Goal: Book appointment/travel/reservation

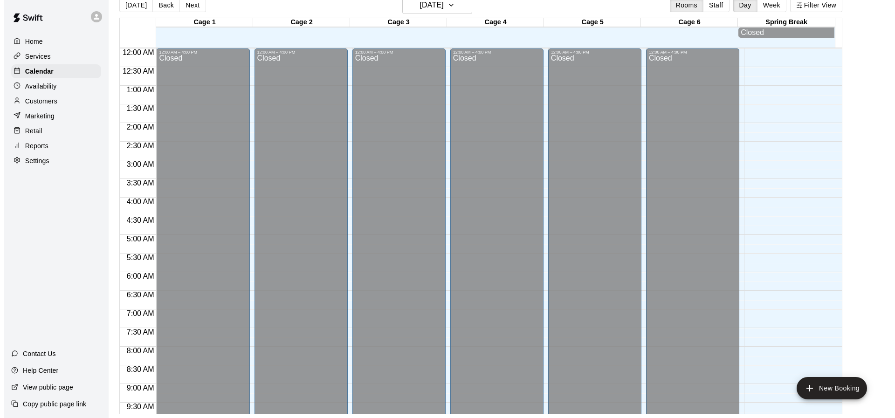
scroll to position [532, 0]
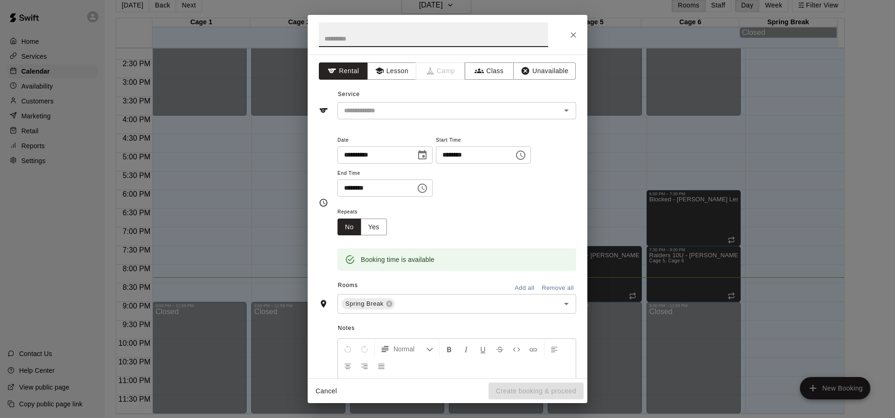
click at [565, 29] on div at bounding box center [448, 35] width 280 height 40
click at [568, 32] on button "Close" at bounding box center [573, 35] width 17 height 17
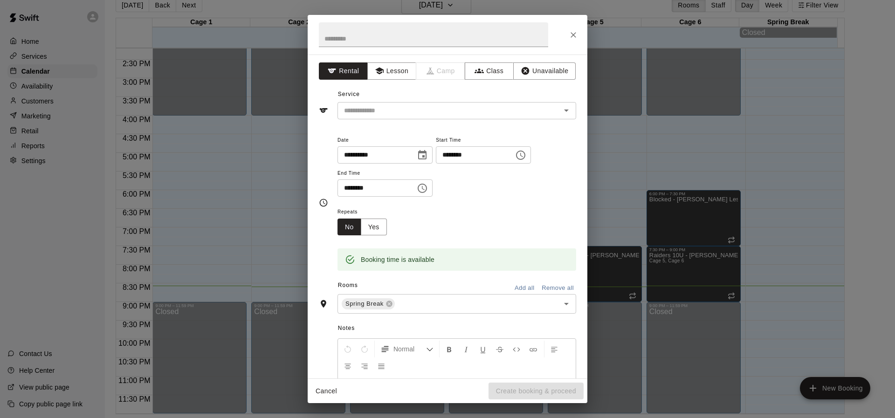
click at [683, 155] on div "**********" at bounding box center [447, 209] width 895 height 418
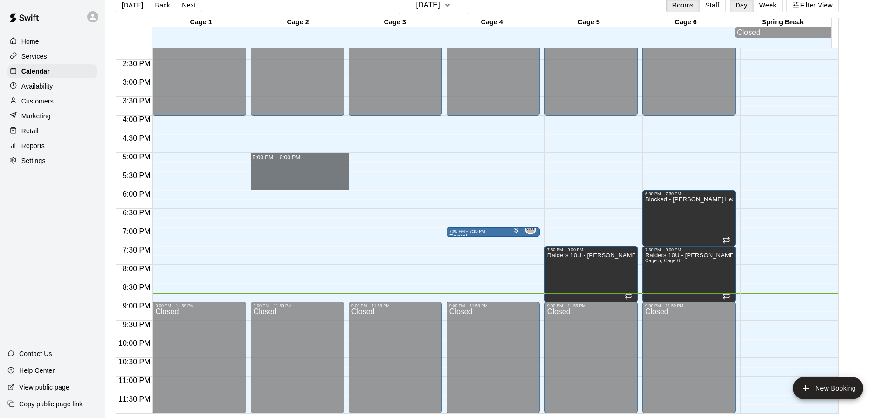
drag, startPoint x: 256, startPoint y: 162, endPoint x: 262, endPoint y: 189, distance: 27.2
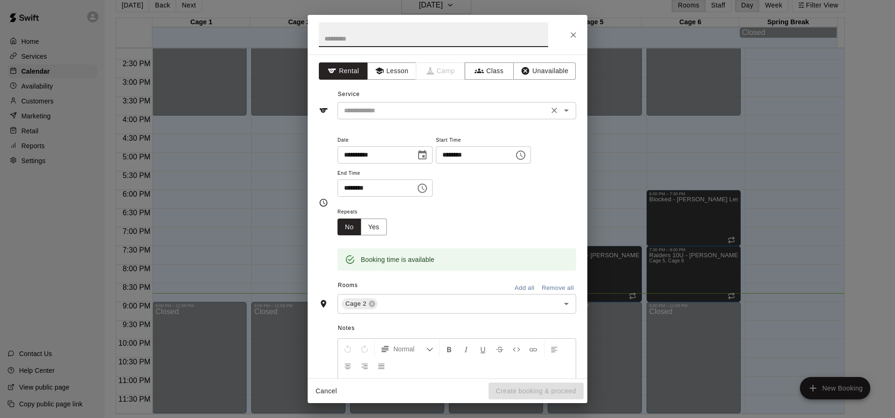
drag, startPoint x: 387, startPoint y: 112, endPoint x: 389, endPoint y: 106, distance: 6.3
click at [388, 108] on input "text" at bounding box center [443, 111] width 206 height 12
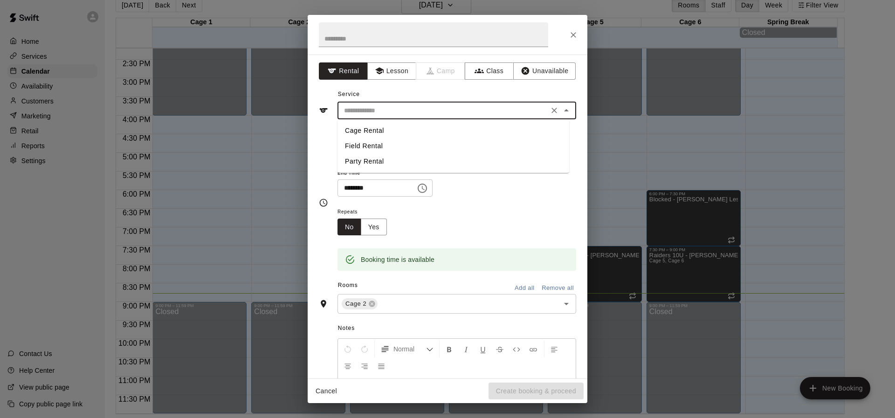
click at [373, 130] on li "Cage Rental" at bounding box center [453, 130] width 232 height 15
type input "**********"
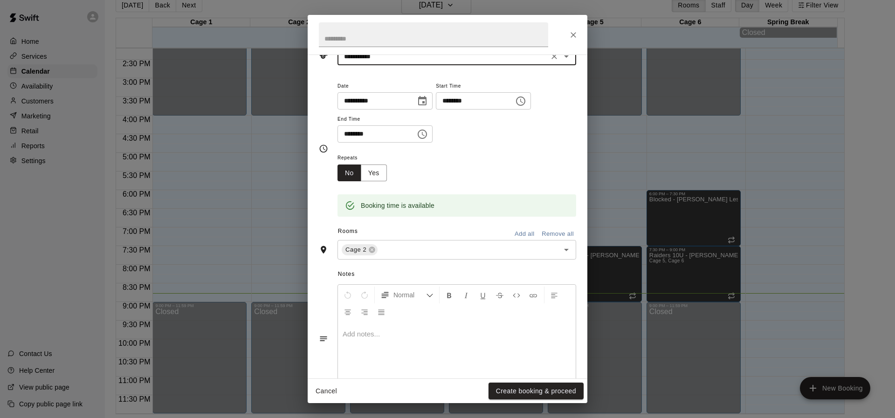
scroll to position [0, 0]
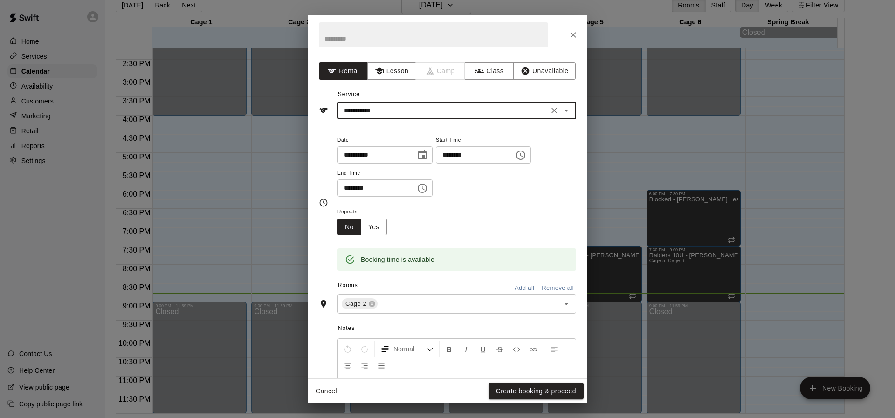
click at [571, 34] on icon "Close" at bounding box center [573, 34] width 9 height 9
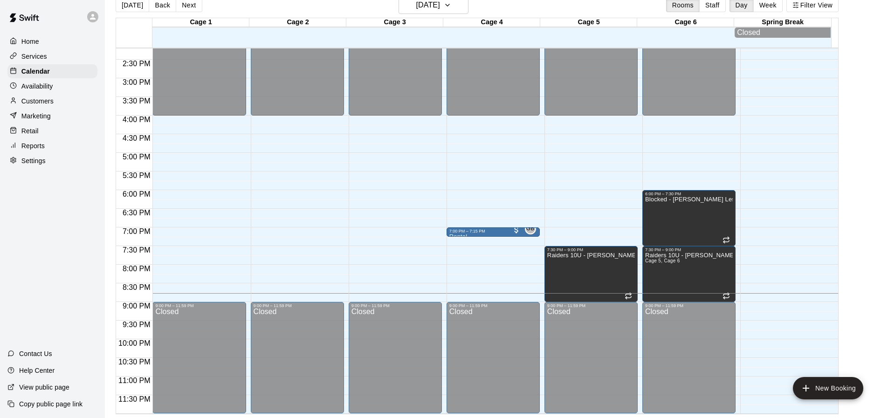
drag, startPoint x: 483, startPoint y: 230, endPoint x: 435, endPoint y: 195, distance: 59.1
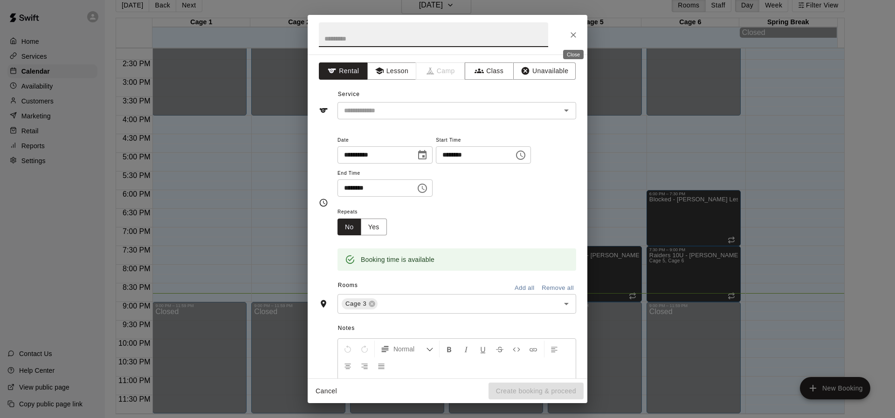
click at [575, 38] on icon "Close" at bounding box center [573, 34] width 9 height 9
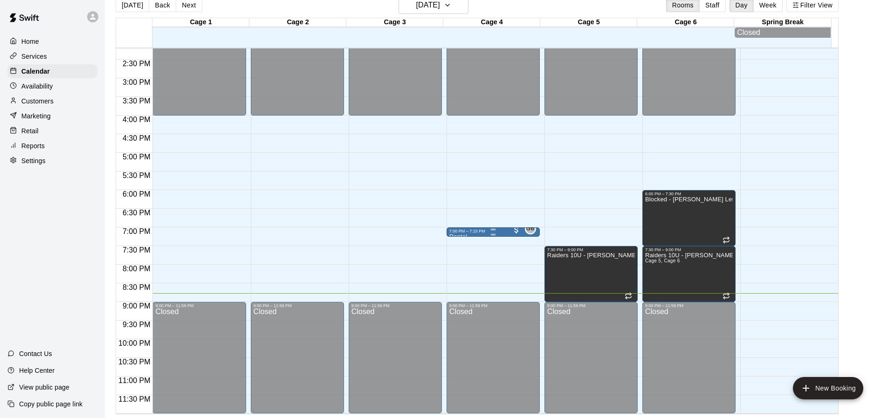
click at [467, 230] on div at bounding box center [493, 229] width 88 height 1
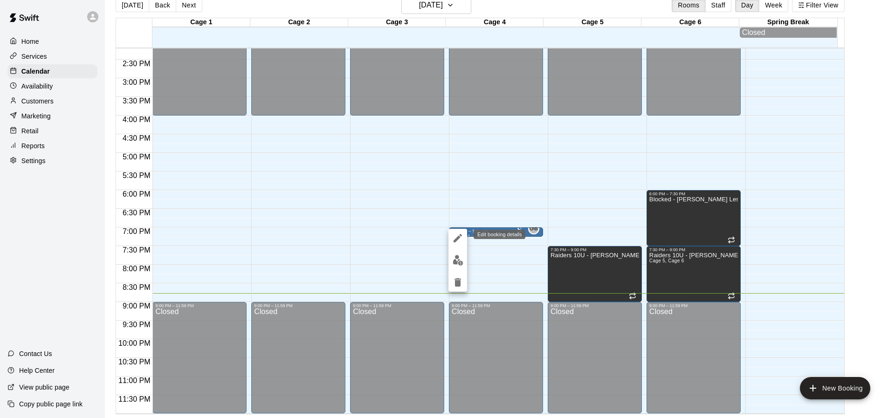
click at [460, 231] on button "edit" at bounding box center [457, 238] width 19 height 19
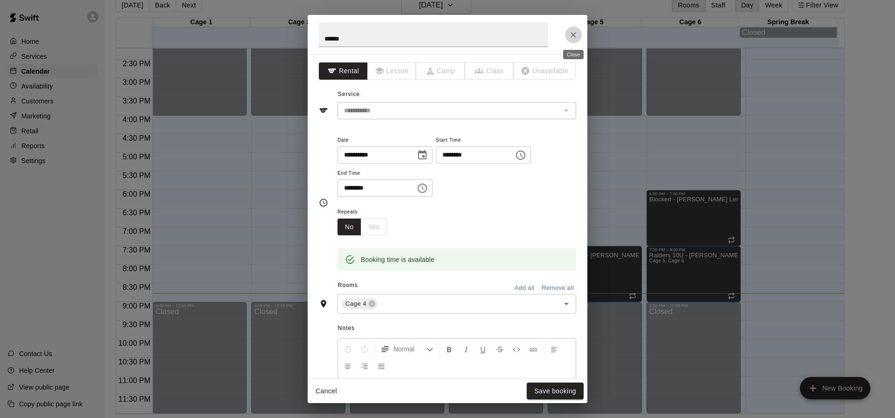
click at [575, 30] on icon "Close" at bounding box center [573, 34] width 9 height 9
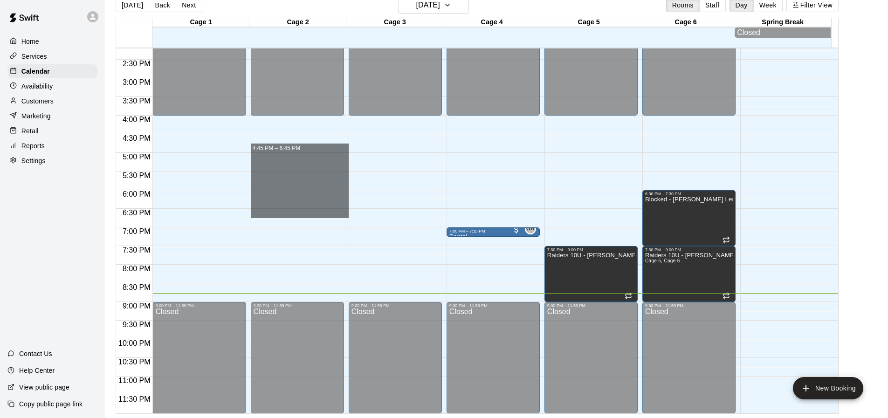
drag, startPoint x: 304, startPoint y: 150, endPoint x: 303, endPoint y: 209, distance: 58.7
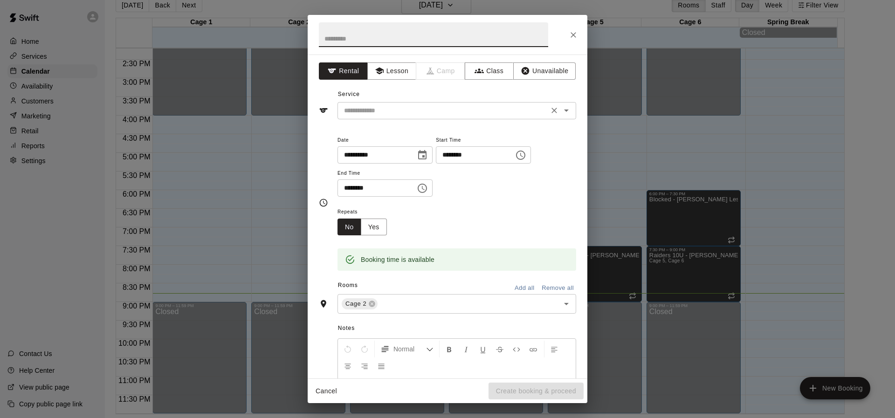
click at [379, 110] on input "text" at bounding box center [443, 111] width 206 height 12
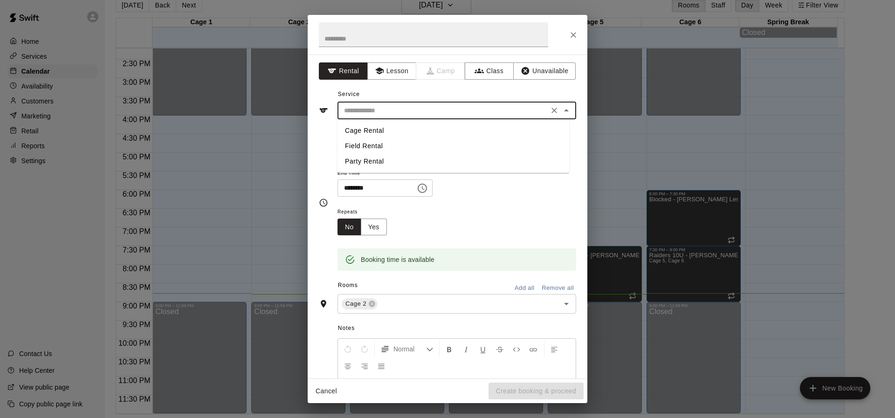
click at [375, 128] on li "Cage Rental" at bounding box center [453, 130] width 232 height 15
type input "**********"
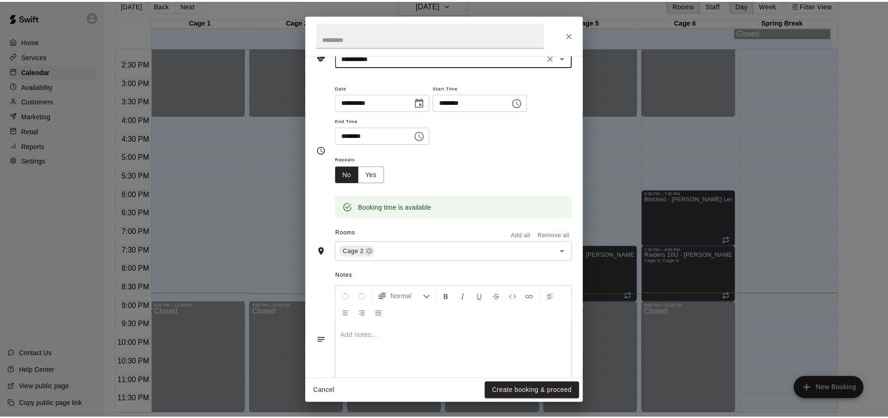
scroll to position [86, 0]
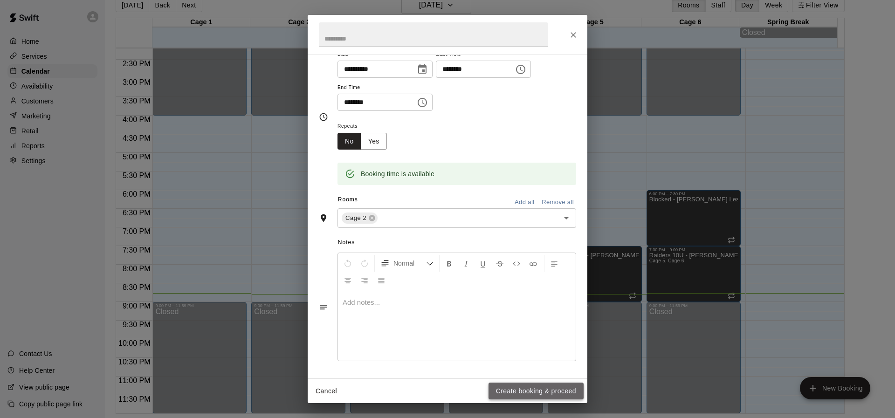
click at [522, 387] on button "Create booking & proceed" at bounding box center [535, 391] width 95 height 17
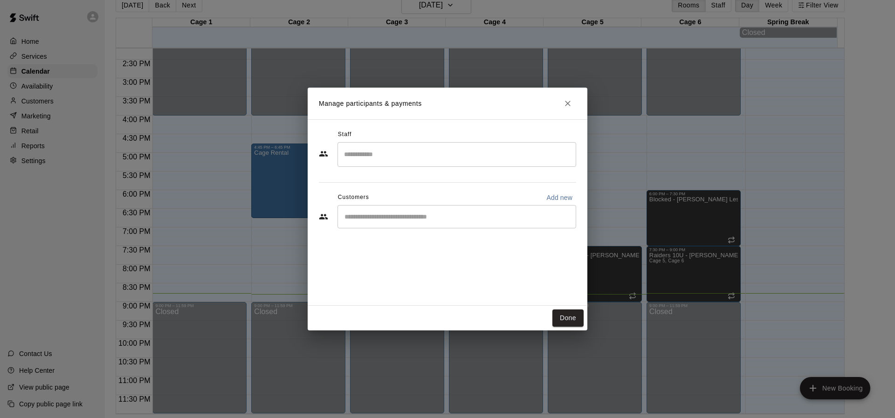
click at [393, 145] on div "​" at bounding box center [456, 154] width 239 height 25
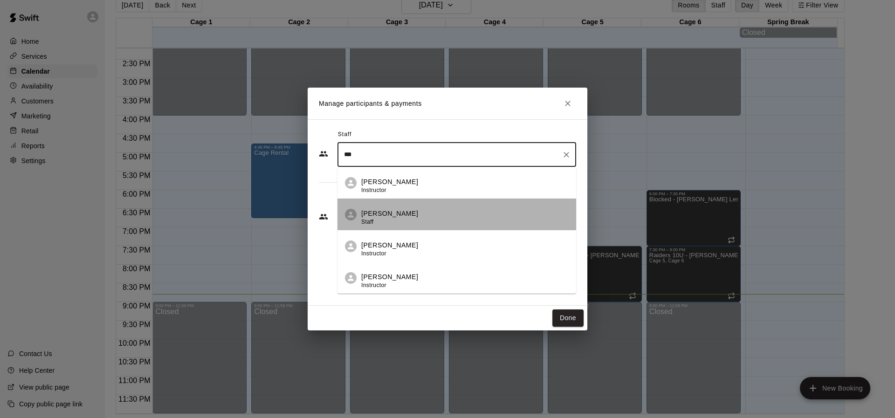
click at [404, 217] on p "[PERSON_NAME]" at bounding box center [389, 214] width 57 height 10
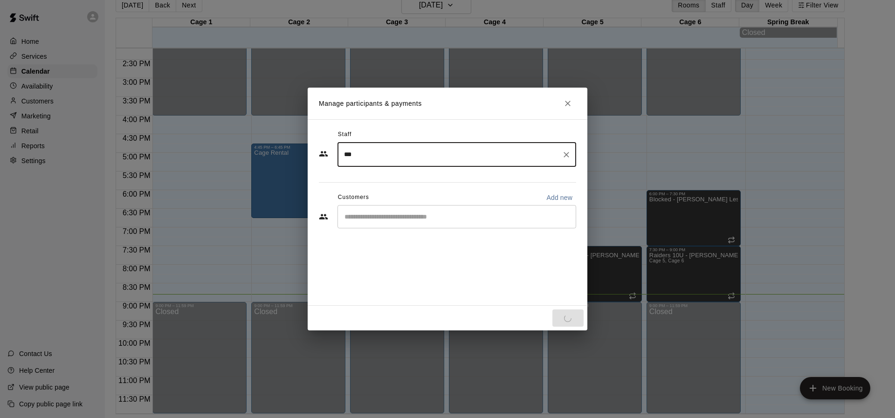
type input "***"
click at [397, 217] on input "Start typing to search customers..." at bounding box center [457, 216] width 230 height 9
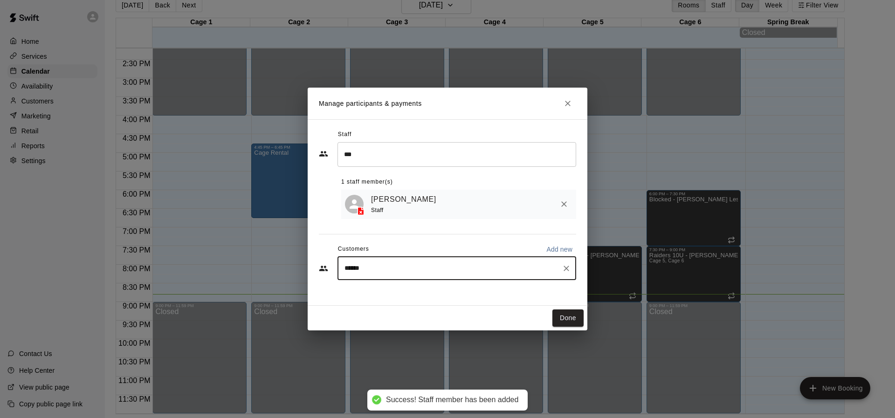
type input "*******"
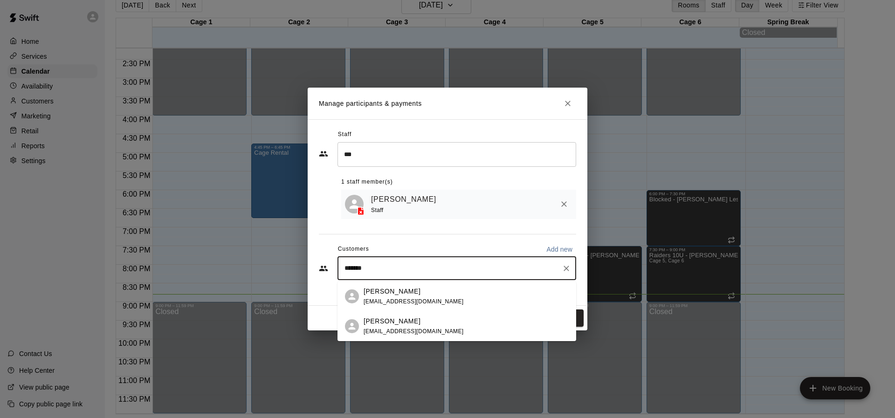
click at [451, 295] on div "[PERSON_NAME] [PERSON_NAME][EMAIL_ADDRESS][DOMAIN_NAME]" at bounding box center [465, 297] width 205 height 20
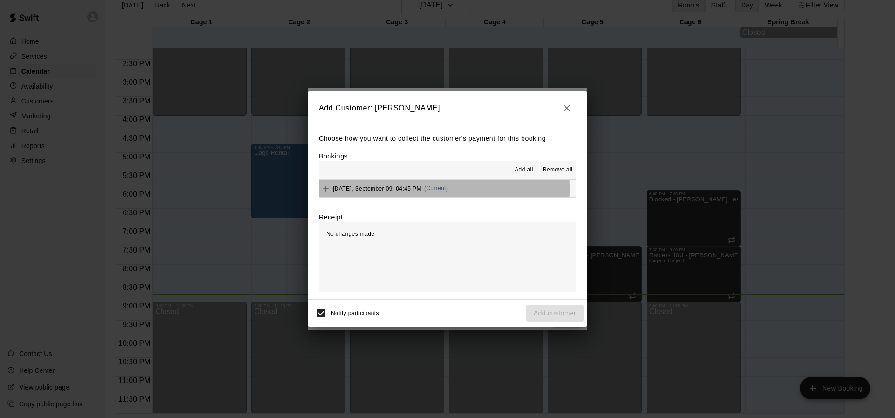
click at [336, 189] on span "[DATE], September 09: 04:45 PM" at bounding box center [377, 188] width 89 height 7
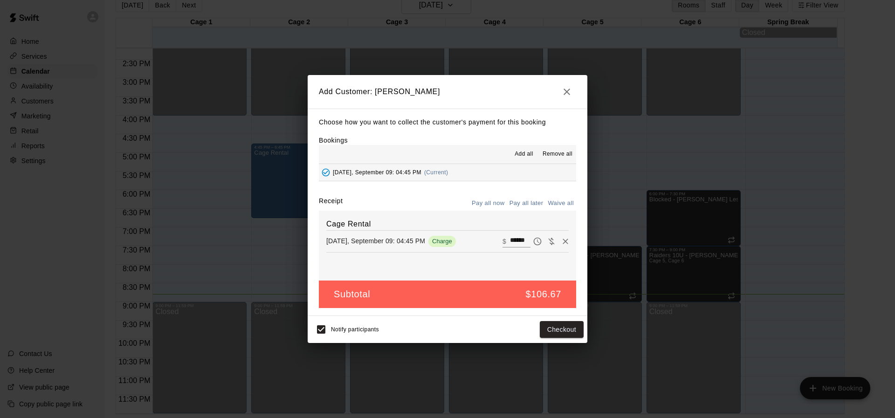
drag, startPoint x: 549, startPoint y: 94, endPoint x: 562, endPoint y: 91, distance: 13.8
click at [552, 94] on h2 "Add Customer: [PERSON_NAME]" at bounding box center [448, 92] width 280 height 34
click at [562, 91] on icon "button" at bounding box center [566, 91] width 11 height 11
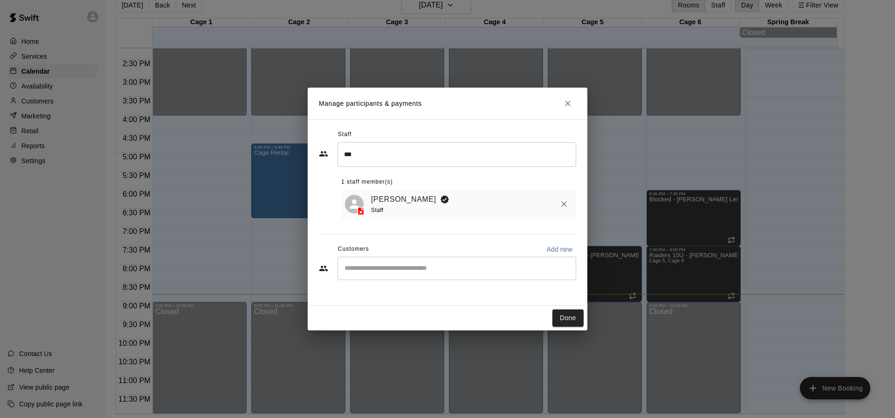
click at [566, 98] on button "Close" at bounding box center [567, 103] width 17 height 17
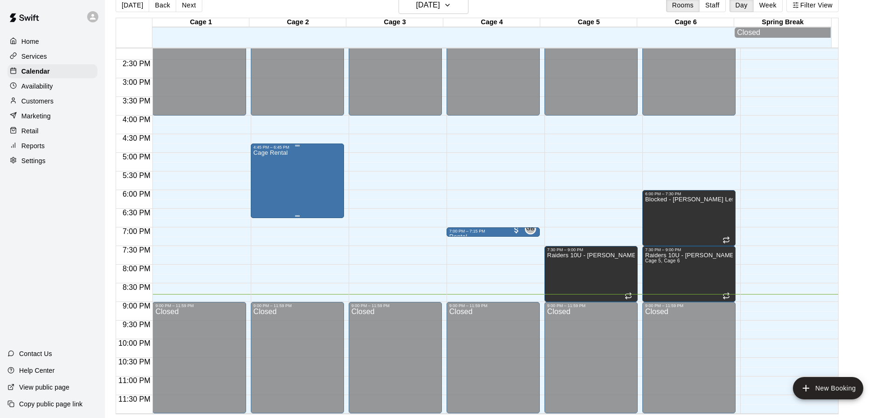
click at [328, 158] on div "Cage Rental" at bounding box center [298, 359] width 88 height 418
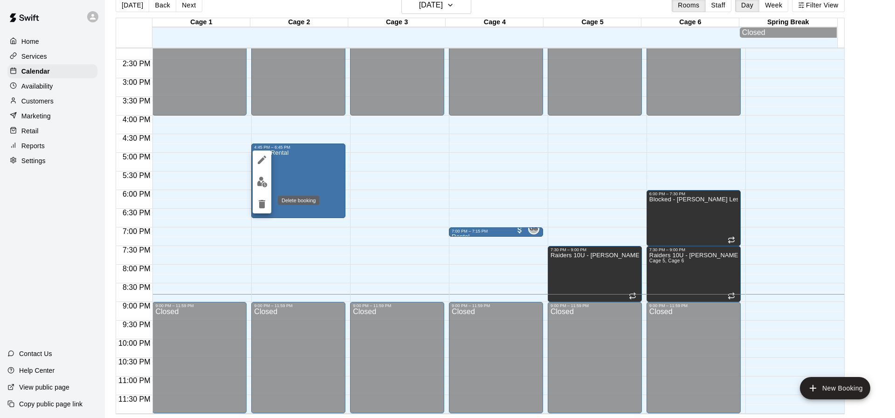
click at [267, 201] on icon "delete" at bounding box center [261, 204] width 11 height 11
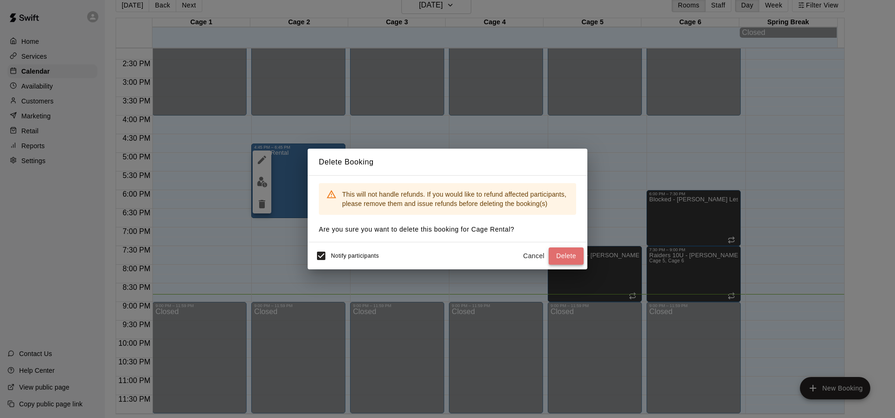
click at [555, 257] on button "Delete" at bounding box center [565, 255] width 35 height 17
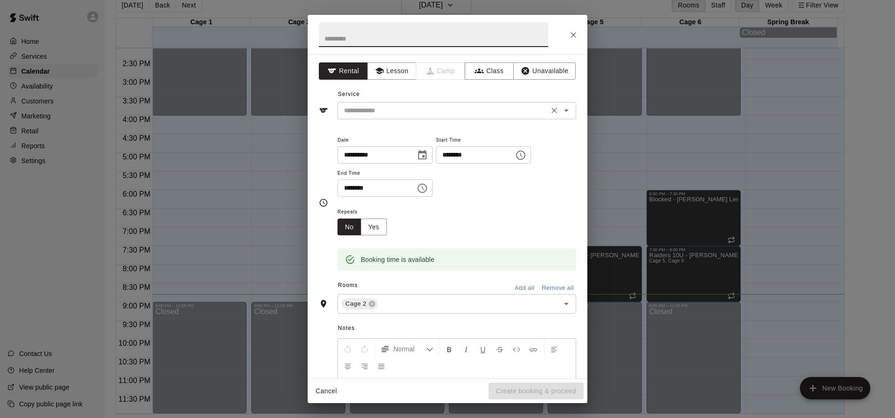
click at [357, 113] on input "text" at bounding box center [443, 111] width 206 height 12
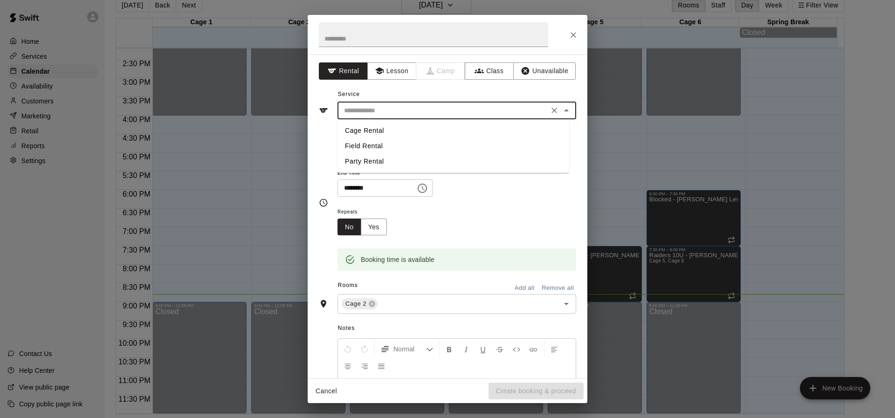
click at [357, 126] on li "Cage Rental" at bounding box center [453, 130] width 232 height 15
type input "**********"
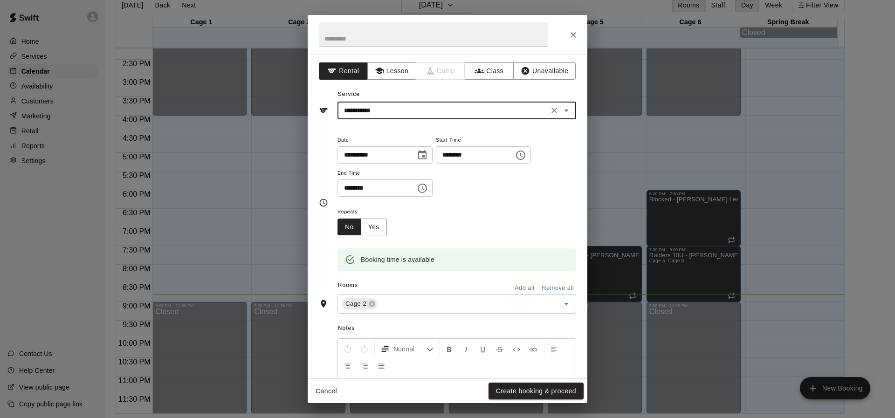
click at [537, 393] on button "Create booking & proceed" at bounding box center [535, 391] width 95 height 17
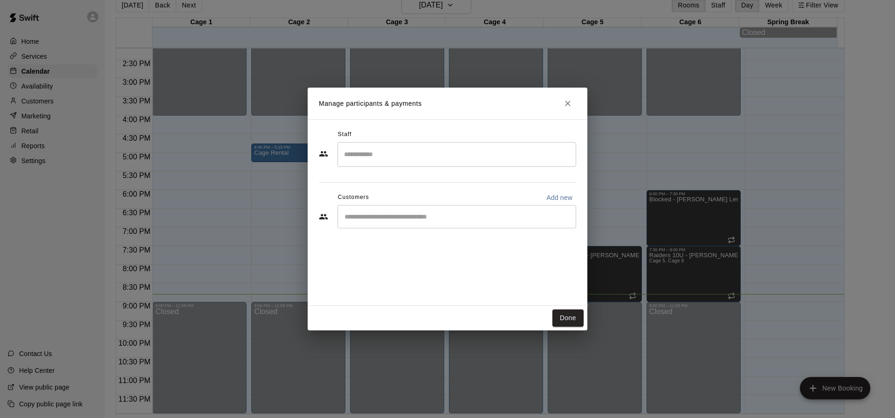
click at [358, 156] on input "Search staff" at bounding box center [457, 154] width 230 height 16
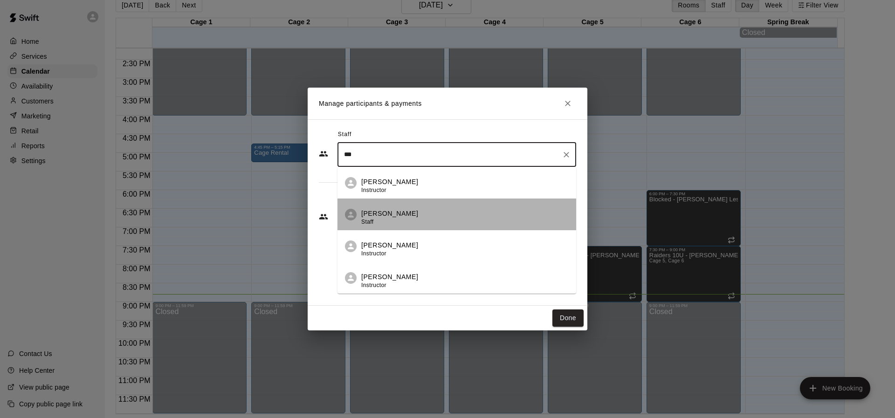
click at [371, 222] on span "Staff" at bounding box center [367, 222] width 12 height 7
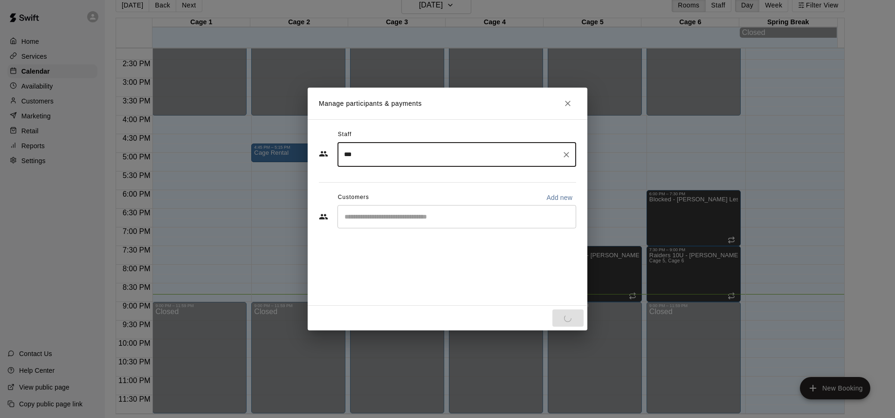
click at [371, 222] on div "​" at bounding box center [456, 216] width 239 height 23
type input "***"
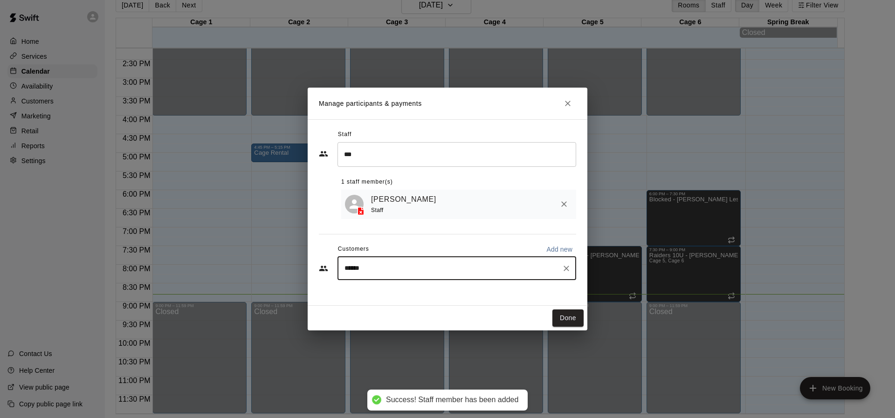
type input "*******"
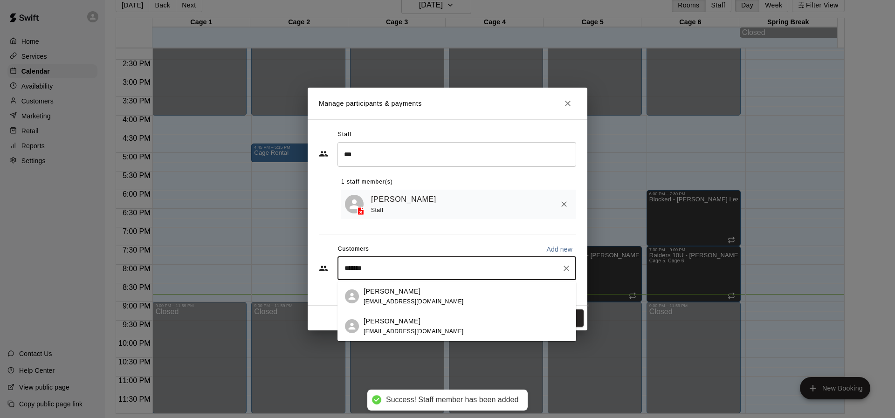
click at [383, 294] on p "[PERSON_NAME]" at bounding box center [391, 292] width 57 height 10
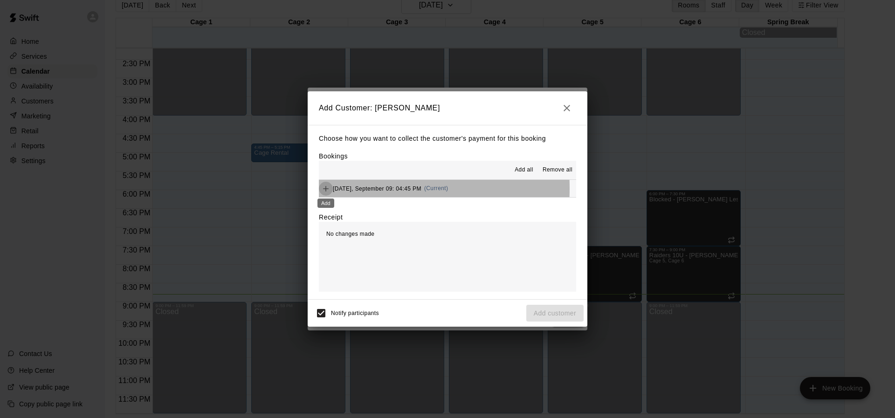
click at [330, 189] on button "Add" at bounding box center [326, 189] width 14 height 14
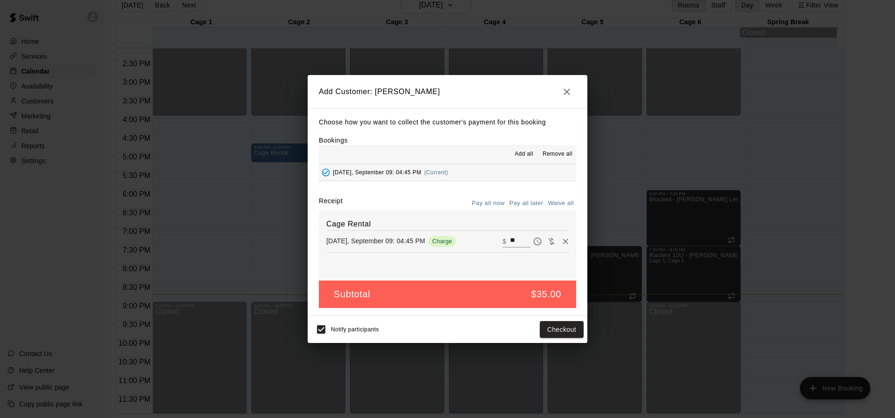
click at [565, 94] on icon "button" at bounding box center [566, 91] width 11 height 11
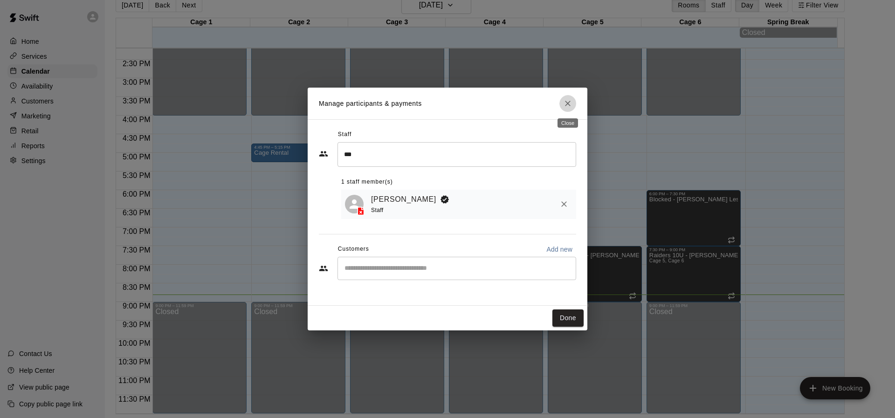
click at [569, 97] on button "Close" at bounding box center [567, 103] width 17 height 17
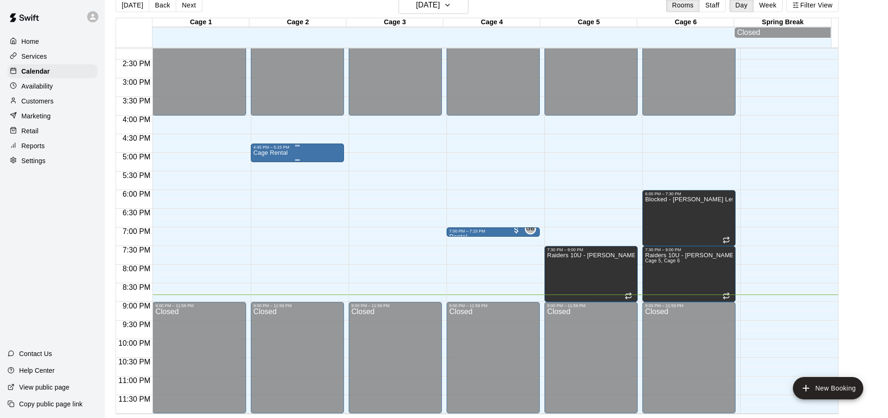
drag, startPoint x: 297, startPoint y: 148, endPoint x: 278, endPoint y: 150, distance: 19.2
click at [278, 150] on div "4:45 PM – 5:15 PM" at bounding box center [298, 147] width 88 height 5
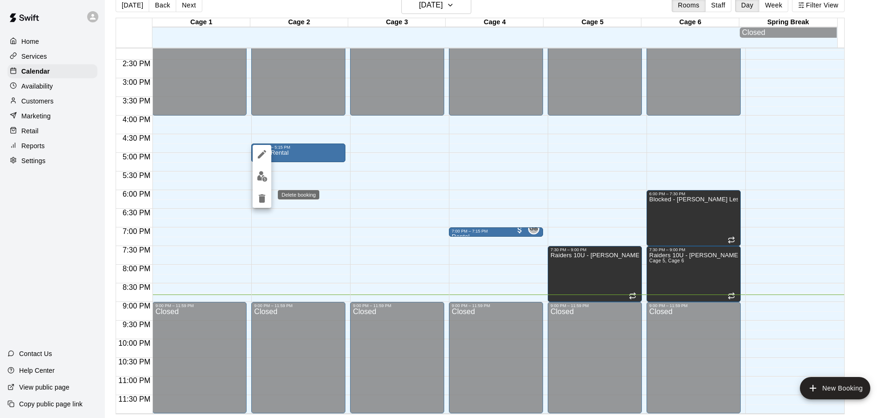
click at [262, 200] on icon "delete" at bounding box center [262, 198] width 7 height 8
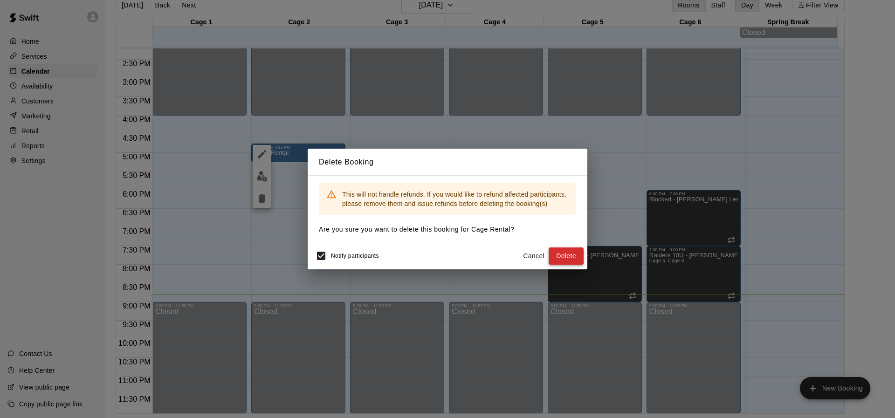
click at [568, 250] on button "Delete" at bounding box center [565, 255] width 35 height 17
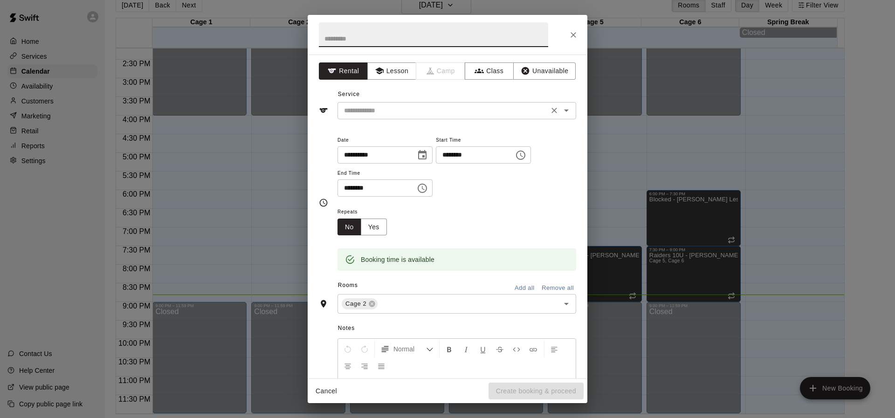
click at [405, 105] on input "text" at bounding box center [443, 111] width 206 height 12
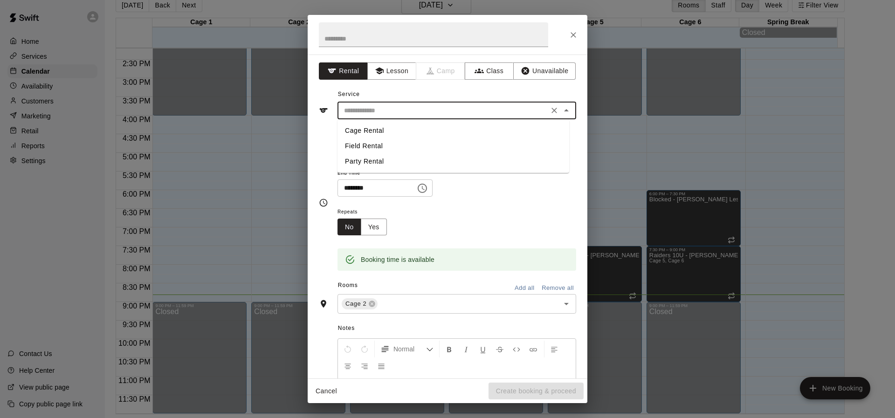
click at [373, 125] on li "Cage Rental" at bounding box center [453, 130] width 232 height 15
type input "**********"
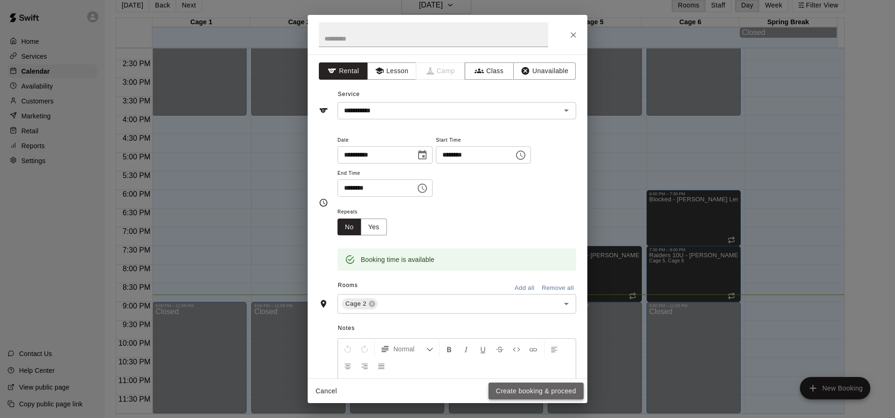
click at [509, 388] on button "Create booking & proceed" at bounding box center [535, 391] width 95 height 17
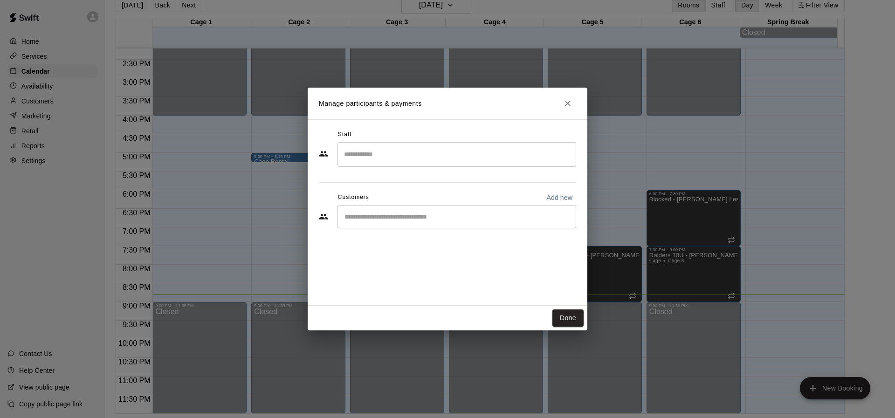
click at [366, 142] on div "​" at bounding box center [456, 154] width 239 height 25
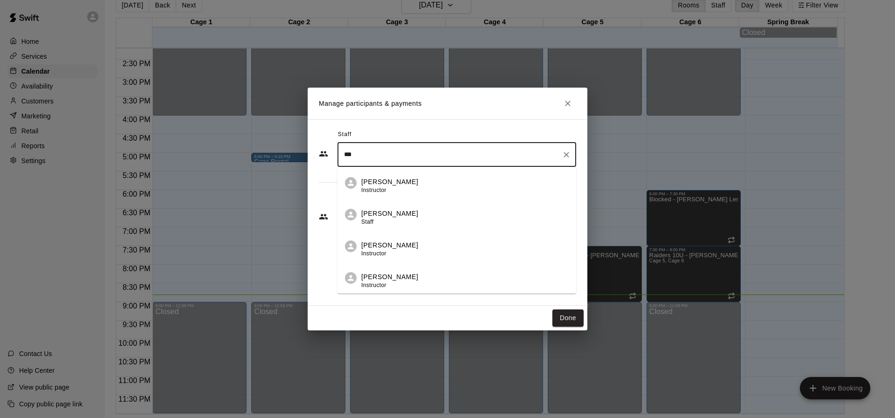
click at [377, 212] on p "[PERSON_NAME]" at bounding box center [389, 214] width 57 height 10
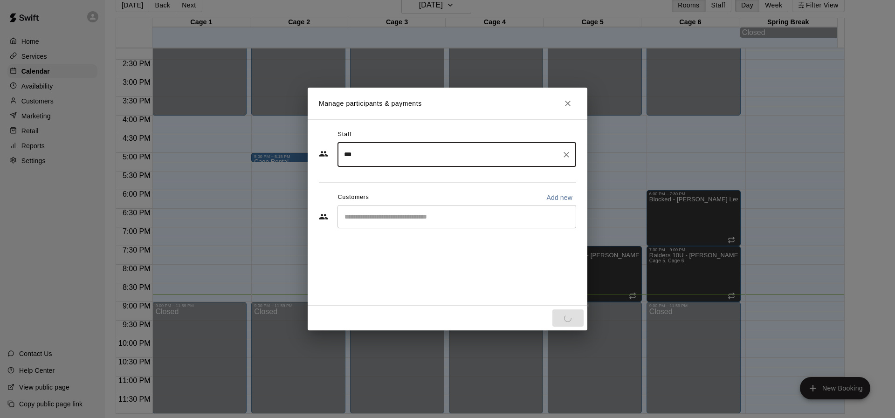
click at [377, 212] on input "Start typing to search customers..." at bounding box center [457, 216] width 230 height 9
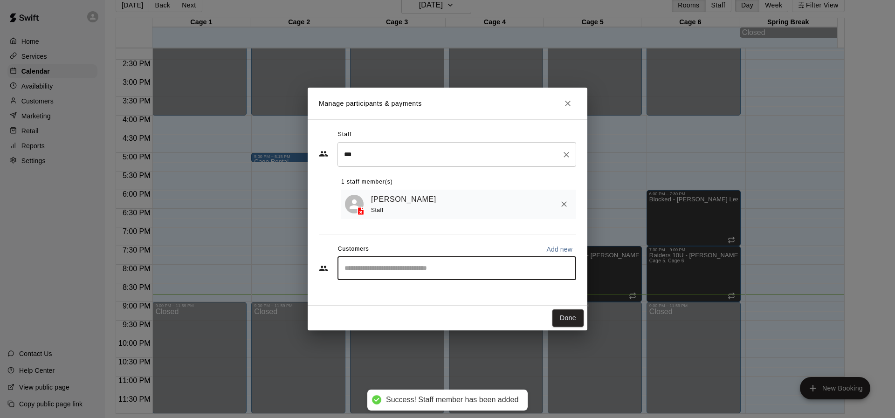
click at [374, 156] on input "***" at bounding box center [450, 154] width 216 height 16
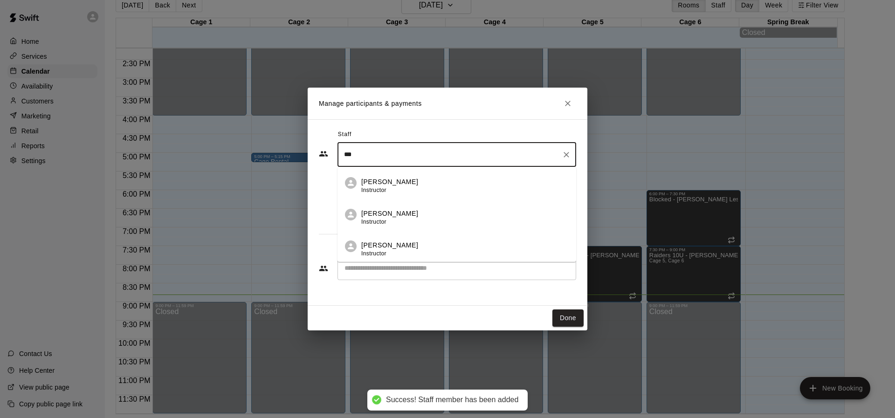
click at [383, 157] on input "***" at bounding box center [450, 154] width 216 height 16
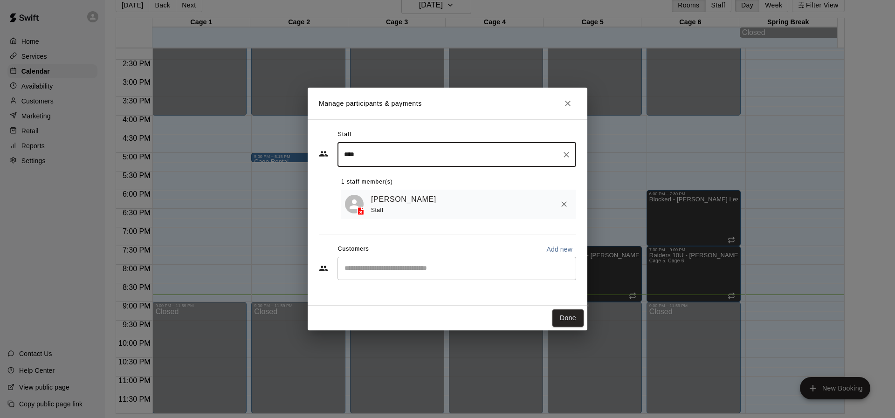
click at [392, 260] on div "​" at bounding box center [456, 268] width 239 height 23
type input "****"
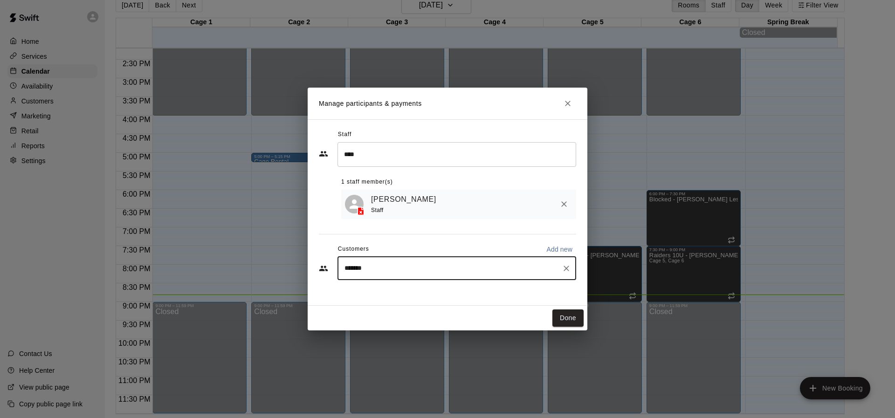
type input "******"
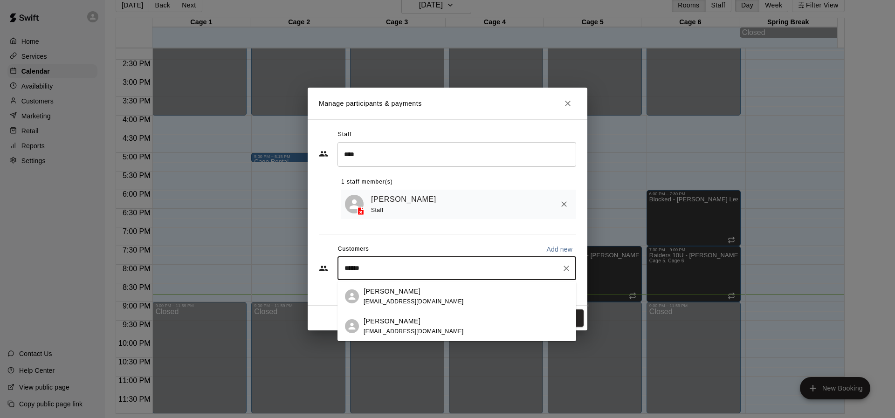
click at [414, 299] on span "[EMAIL_ADDRESS][DOMAIN_NAME]" at bounding box center [413, 301] width 100 height 7
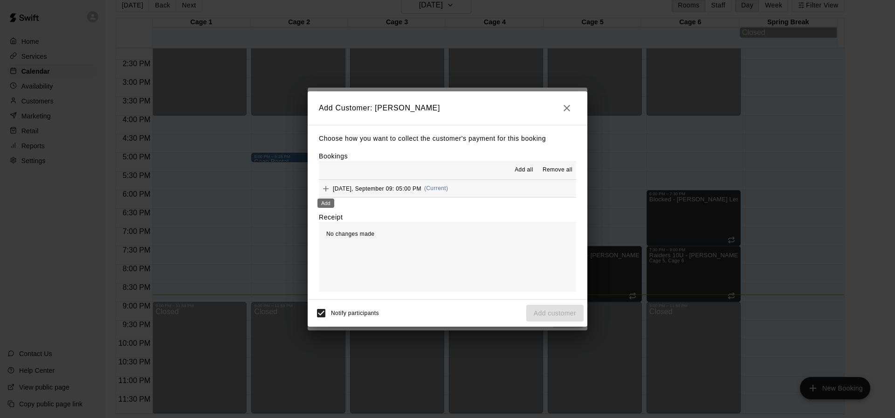
click at [324, 185] on icon "Add" at bounding box center [325, 188] width 9 height 9
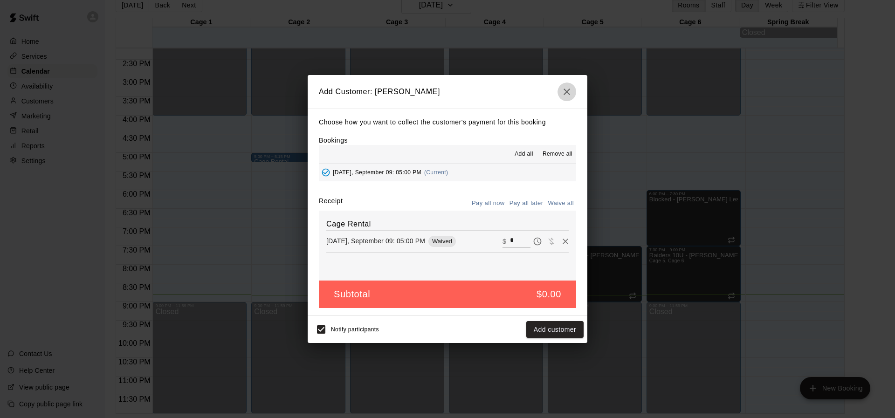
click at [568, 88] on icon "button" at bounding box center [566, 91] width 11 height 11
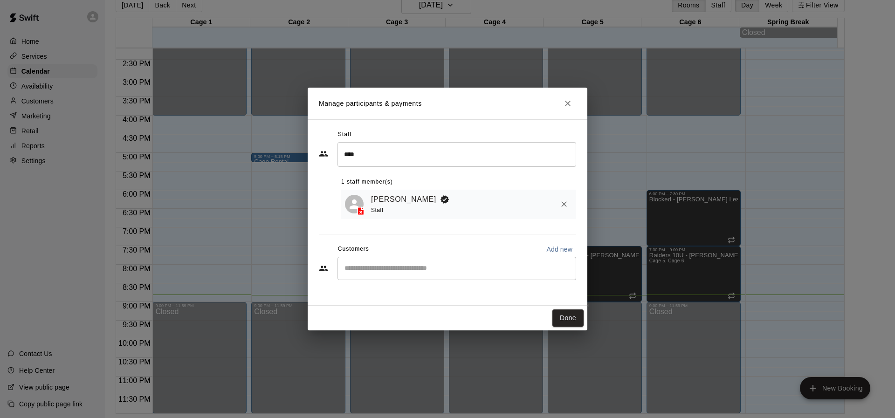
click at [565, 91] on h2 "Manage participants & payments" at bounding box center [448, 104] width 280 height 32
click at [565, 93] on h2 "Manage participants & payments" at bounding box center [448, 104] width 280 height 32
click at [564, 110] on button "Close" at bounding box center [567, 103] width 17 height 17
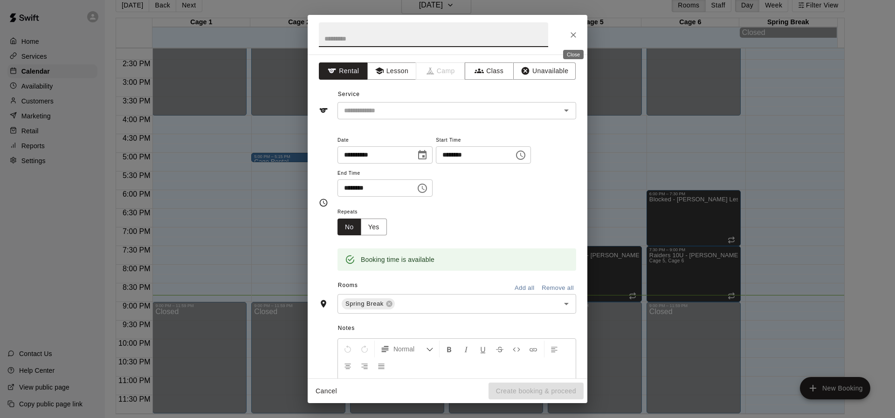
click at [573, 31] on icon "Close" at bounding box center [573, 34] width 9 height 9
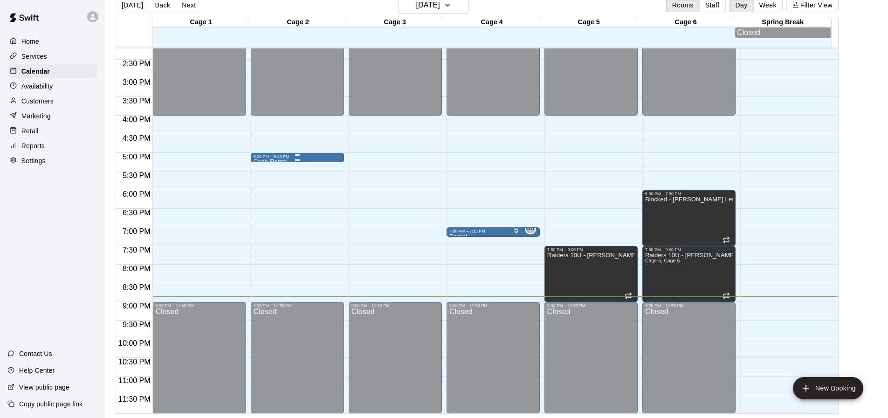
drag, startPoint x: 312, startPoint y: 154, endPoint x: 300, endPoint y: 157, distance: 12.0
click at [300, 157] on div "5:00 PM – 5:15 PM" at bounding box center [298, 156] width 88 height 5
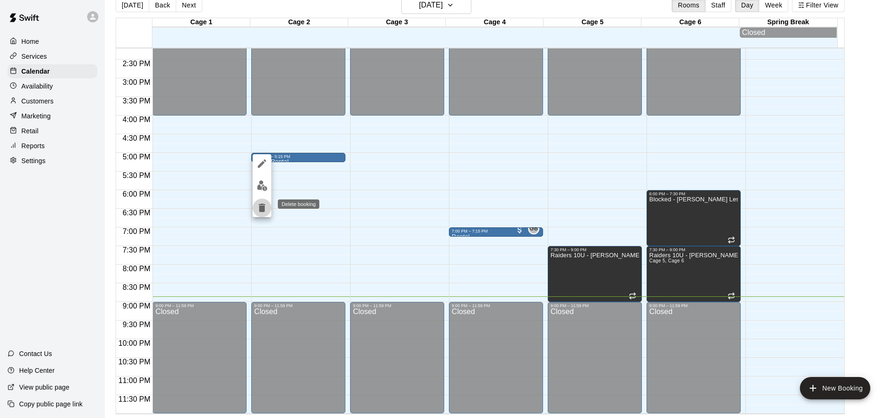
click at [262, 212] on icon "delete" at bounding box center [261, 207] width 11 height 11
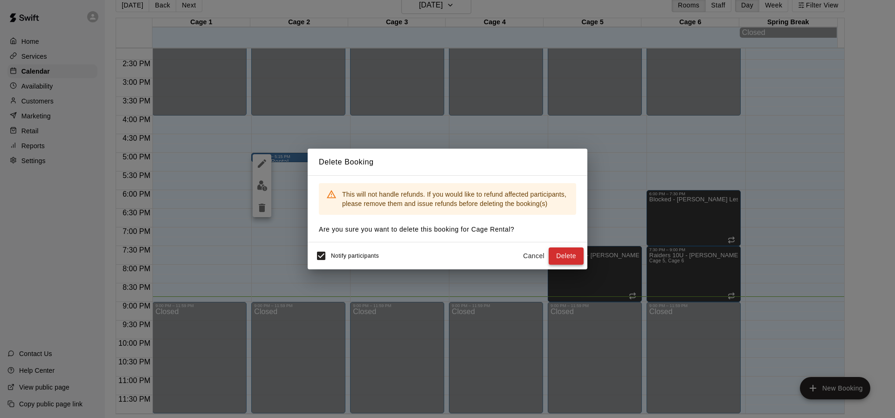
click at [571, 262] on button "Delete" at bounding box center [565, 255] width 35 height 17
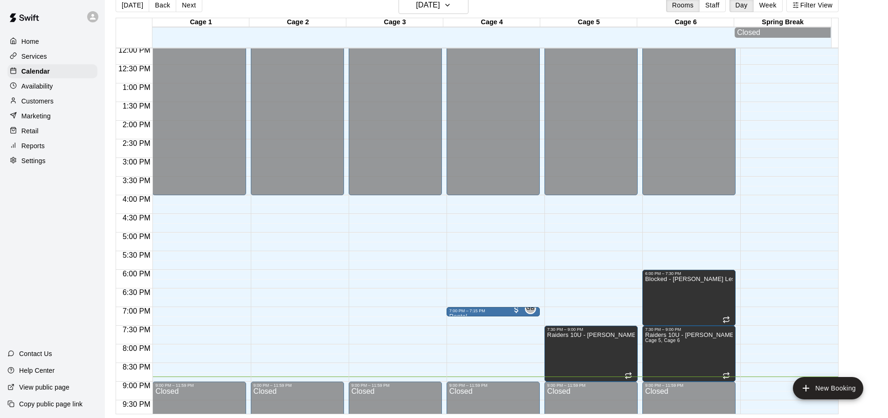
scroll to position [532, 0]
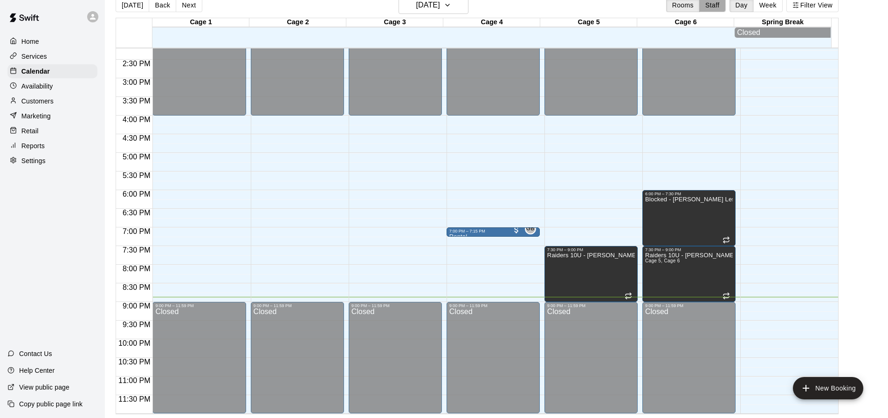
click at [714, 5] on button "Staff" at bounding box center [712, 5] width 27 height 14
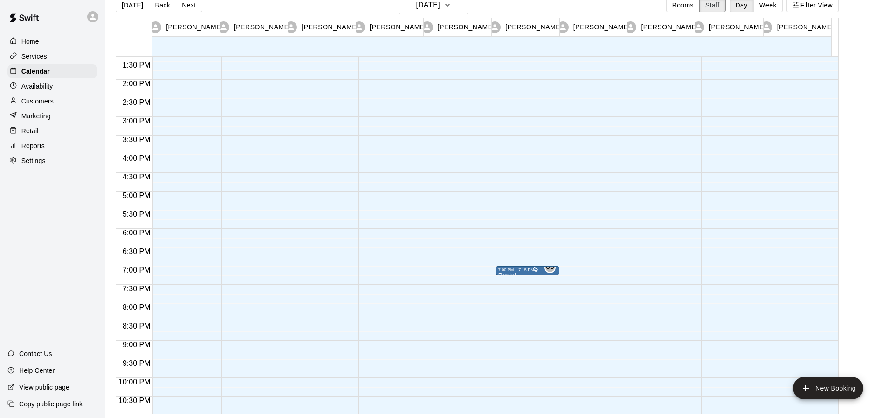
scroll to position [538, 0]
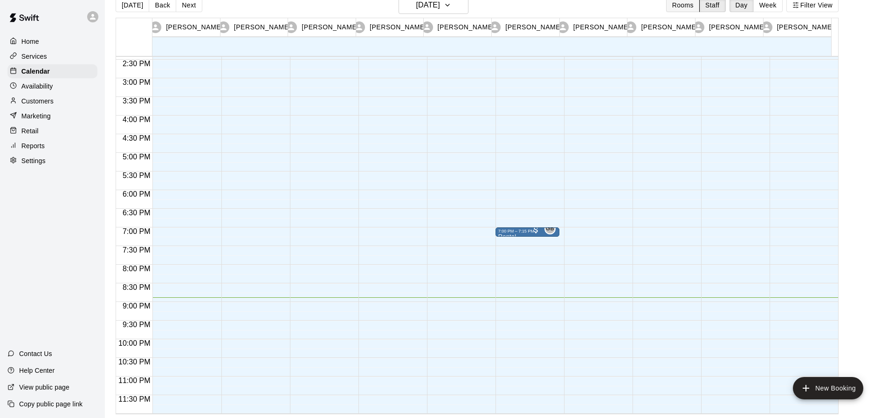
click at [695, 0] on button "Rooms" at bounding box center [683, 5] width 34 height 14
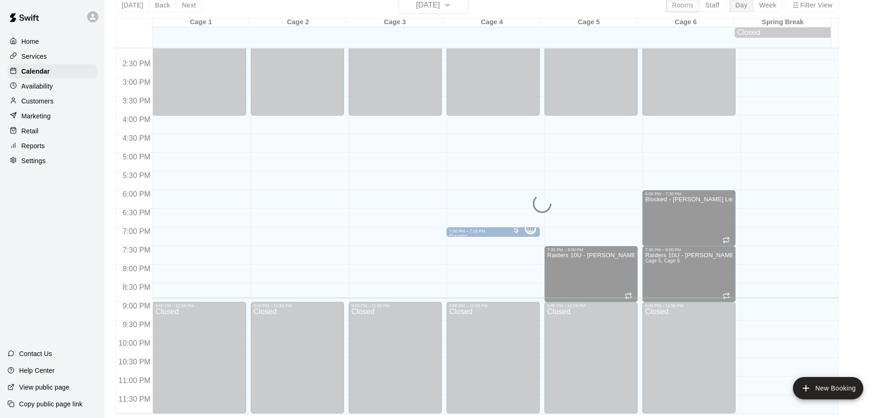
scroll to position [500, 0]
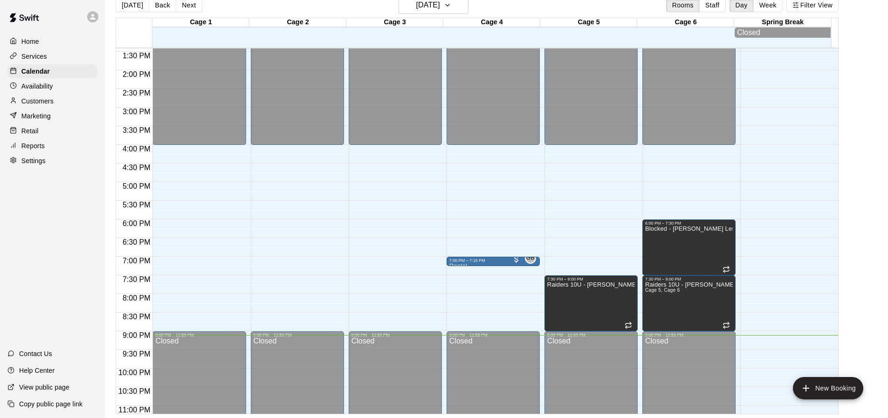
click at [884, 319] on main "[DATE] Back [DATE][DATE] Rooms Staff Day Week Filter View Cage 1 09 Tue Cage 2 …" at bounding box center [496, 201] width 783 height 433
